Goal: Transaction & Acquisition: Purchase product/service

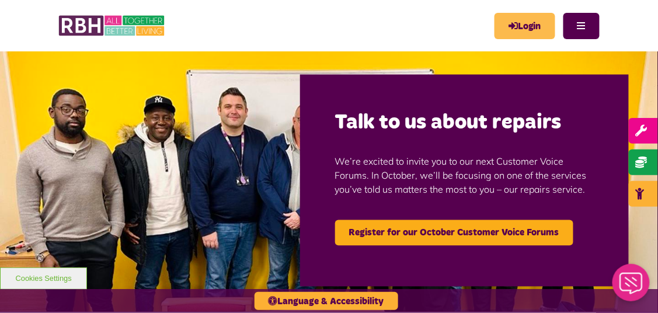
click at [532, 29] on link "Login" at bounding box center [524, 26] width 61 height 26
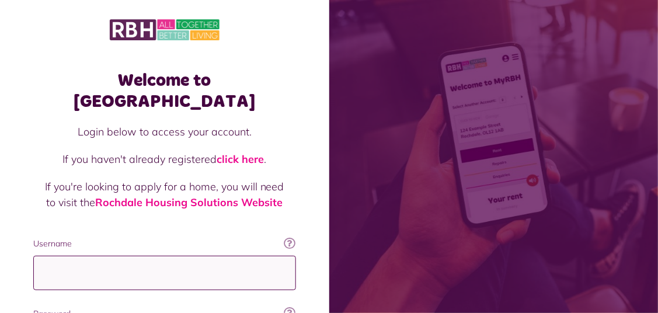
click at [205, 256] on input "Username" at bounding box center [164, 273] width 263 height 34
type input "**********"
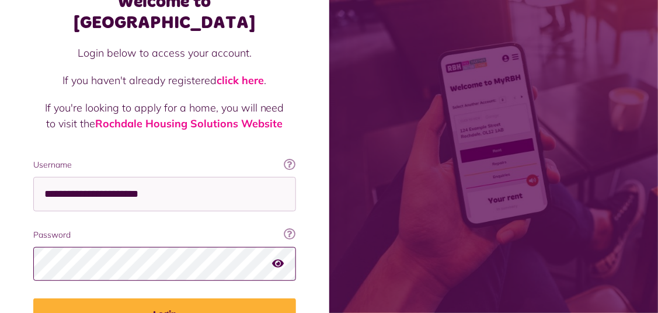
scroll to position [135, 0]
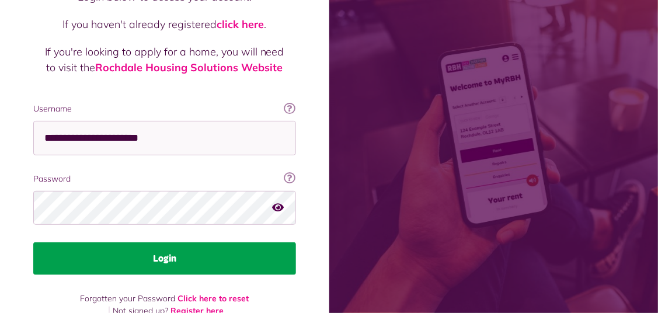
click at [236, 242] on button "Login" at bounding box center [164, 258] width 263 height 33
click at [244, 242] on button "Login" at bounding box center [164, 258] width 263 height 33
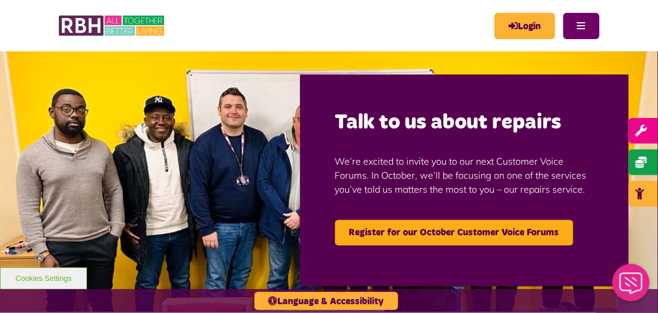
click at [585, 25] on button "Menu" at bounding box center [581, 26] width 36 height 26
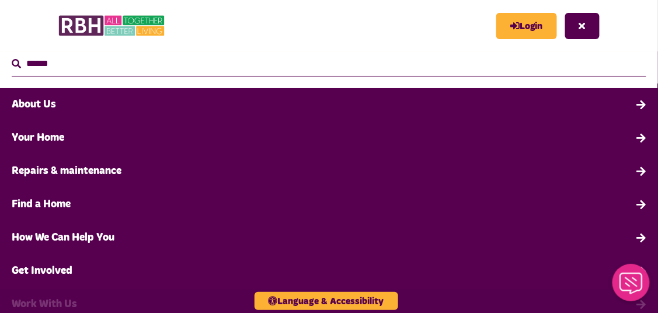
click at [296, 145] on link "Your Home" at bounding box center [329, 137] width 658 height 33
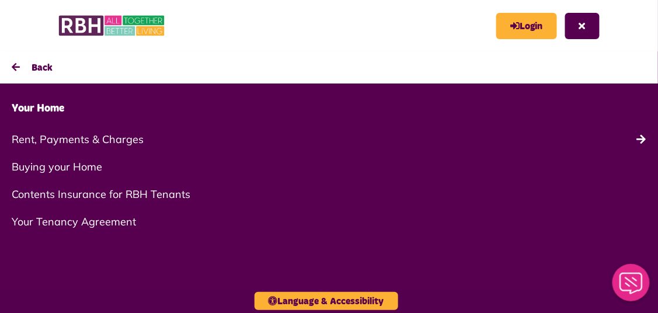
click at [647, 139] on link "Rent, Payments & Charges" at bounding box center [329, 138] width 658 height 27
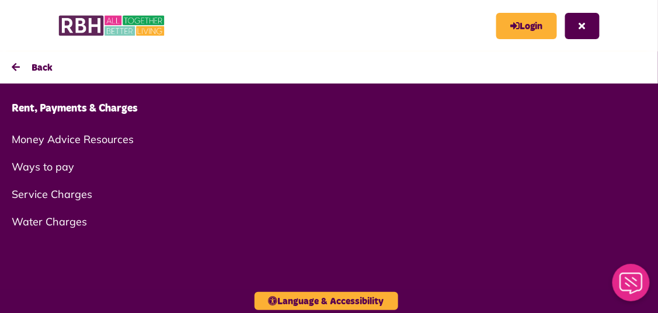
click at [66, 166] on link "Ways to pay" at bounding box center [329, 166] width 658 height 27
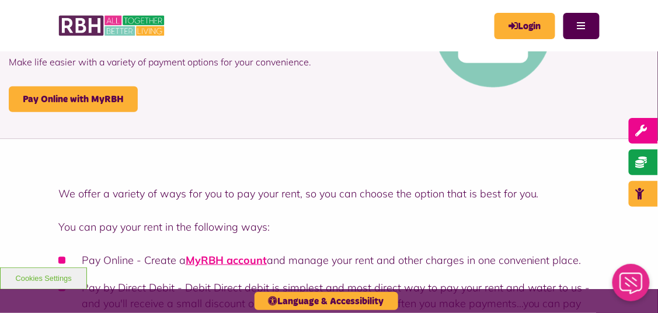
scroll to position [158, 0]
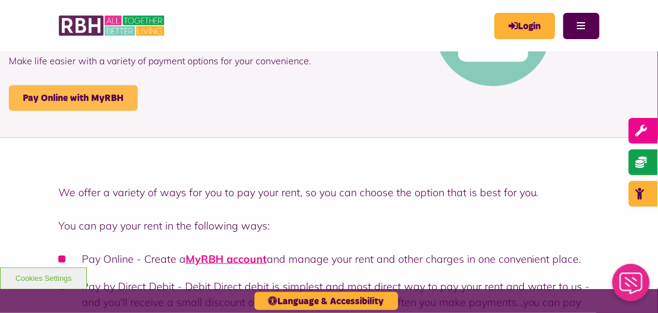
click at [110, 96] on link "Pay Online with MyRBH" at bounding box center [73, 98] width 129 height 26
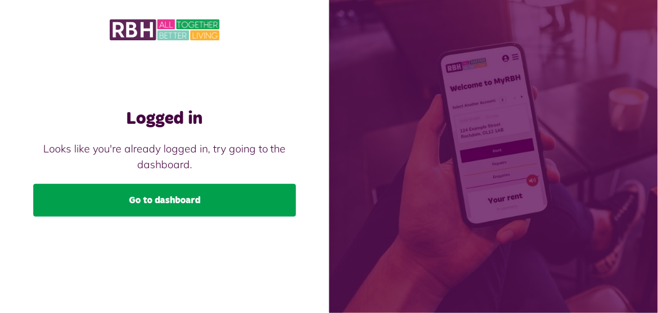
click at [123, 216] on link "Go to dashboard" at bounding box center [164, 200] width 263 height 33
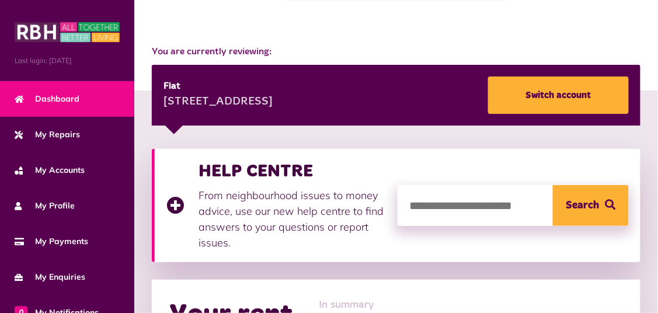
scroll to position [109, 0]
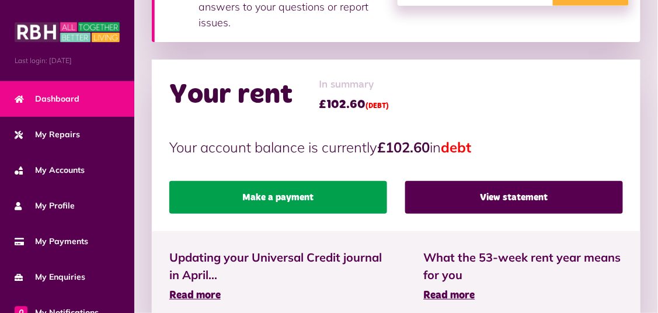
click at [345, 198] on link "Make a payment" at bounding box center [278, 197] width 218 height 33
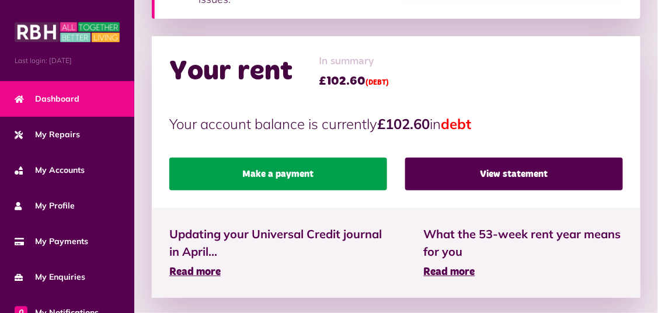
scroll to position [385, 0]
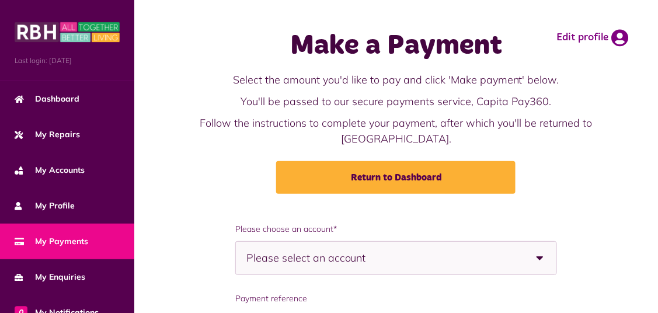
click at [541, 257] on b at bounding box center [539, 258] width 33 height 33
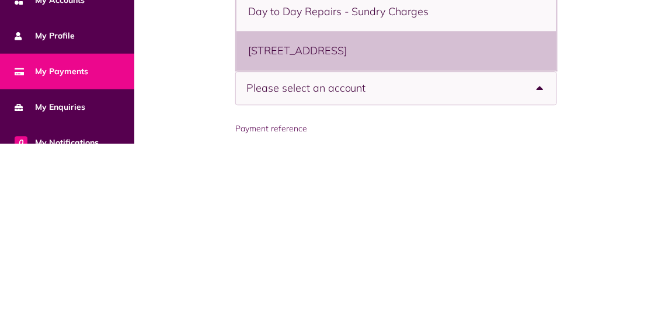
click at [382, 221] on li "156 Holland Rise, Rochdale, OL12 6UA - Flat" at bounding box center [396, 220] width 320 height 39
select select "**********"
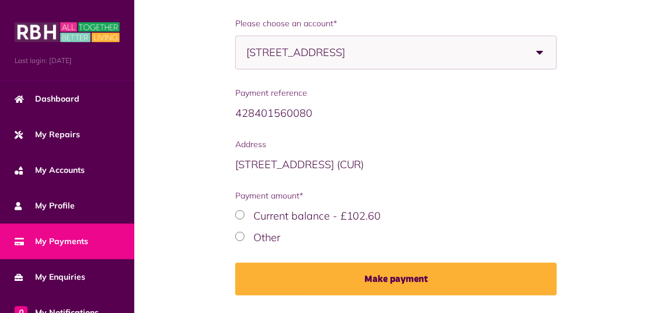
scroll to position [181, 0]
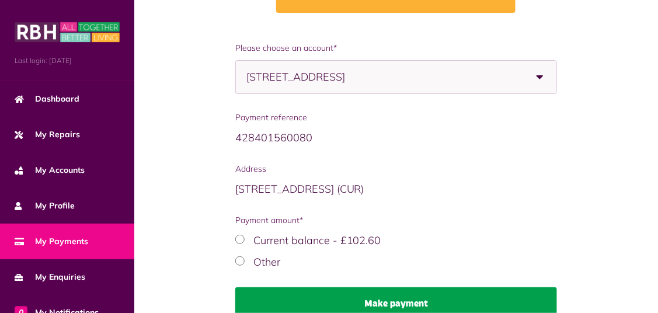
click at [408, 299] on button "Make payment" at bounding box center [396, 303] width 322 height 33
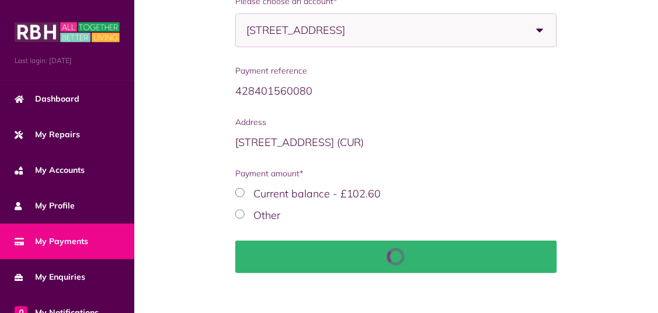
scroll to position [237, 0]
